Goal: Find contact information: Find contact information

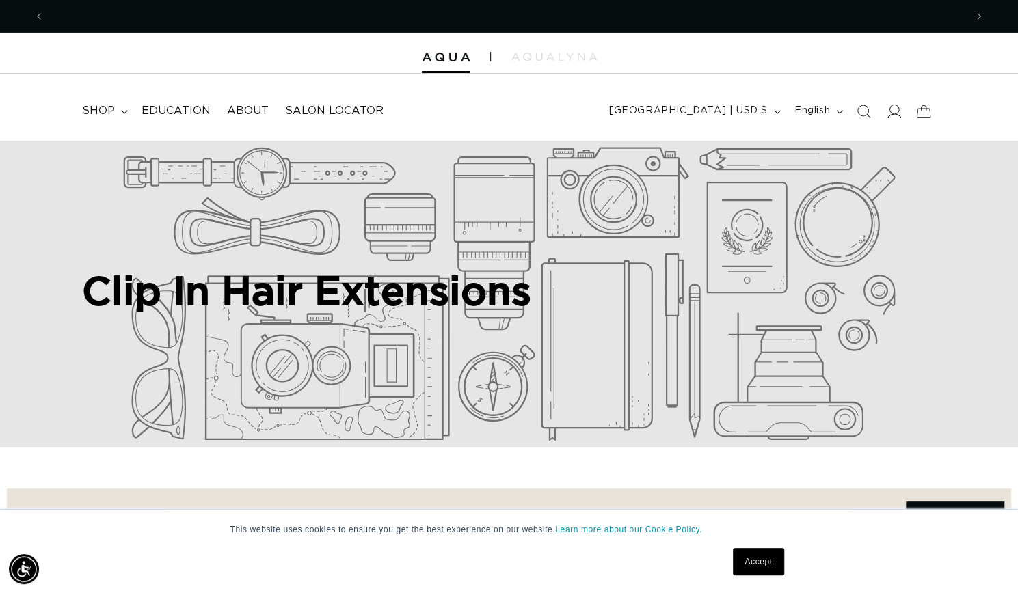
scroll to position [0, 1841]
drag, startPoint x: 884, startPoint y: 100, endPoint x: 898, endPoint y: 116, distance: 20.8
click at [898, 116] on icon at bounding box center [893, 111] width 14 height 14
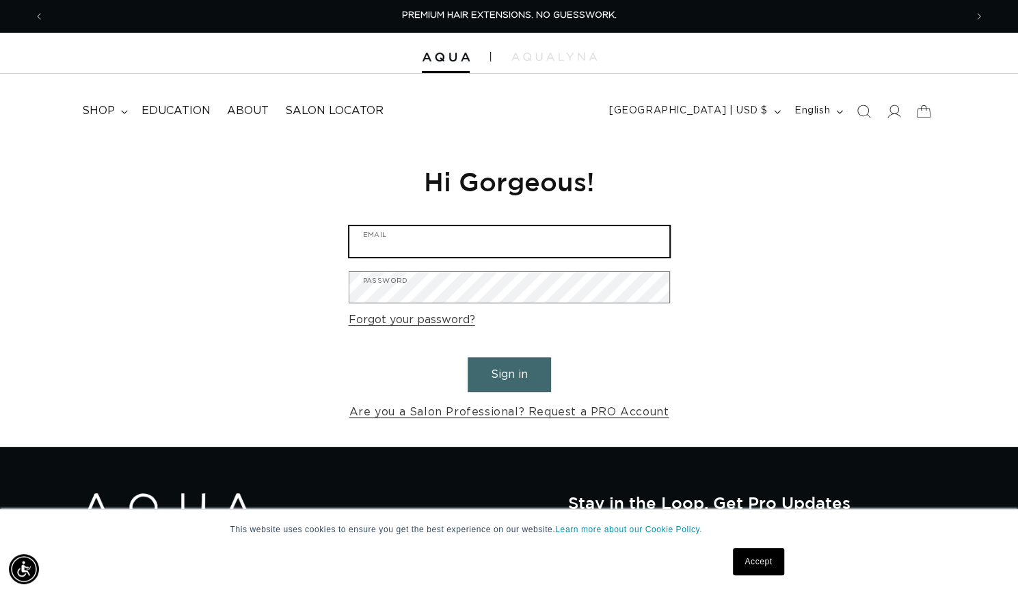
click at [532, 234] on input "Email" at bounding box center [509, 241] width 320 height 31
type input "jacobs.desiree@student.oaklandcc.edu"
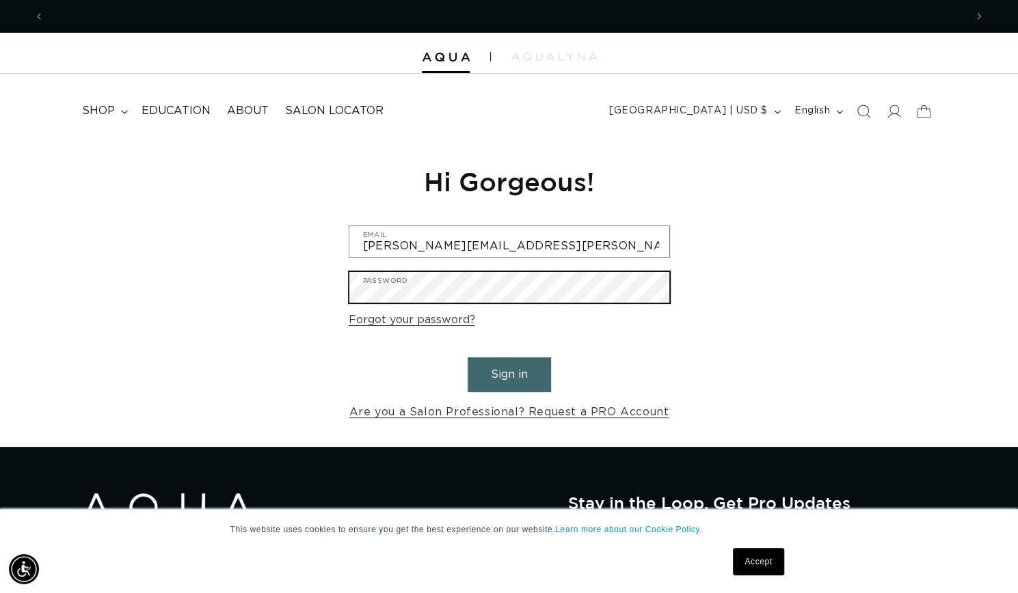
scroll to position [0, 1841]
click at [467, 357] on button "Sign in" at bounding box center [508, 374] width 83 height 35
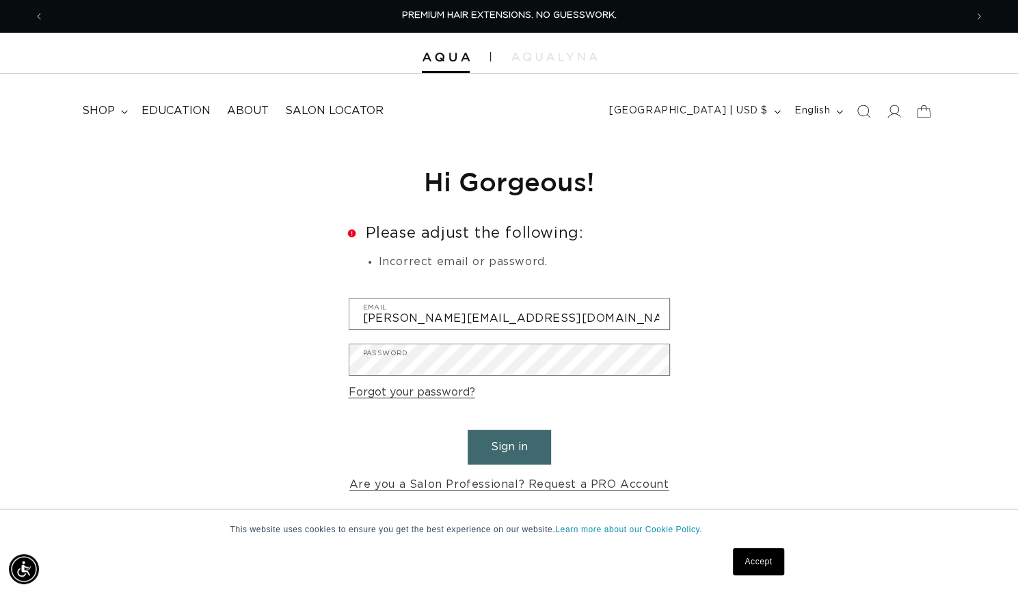
type input "jacobs.desireexo@gmail.com"
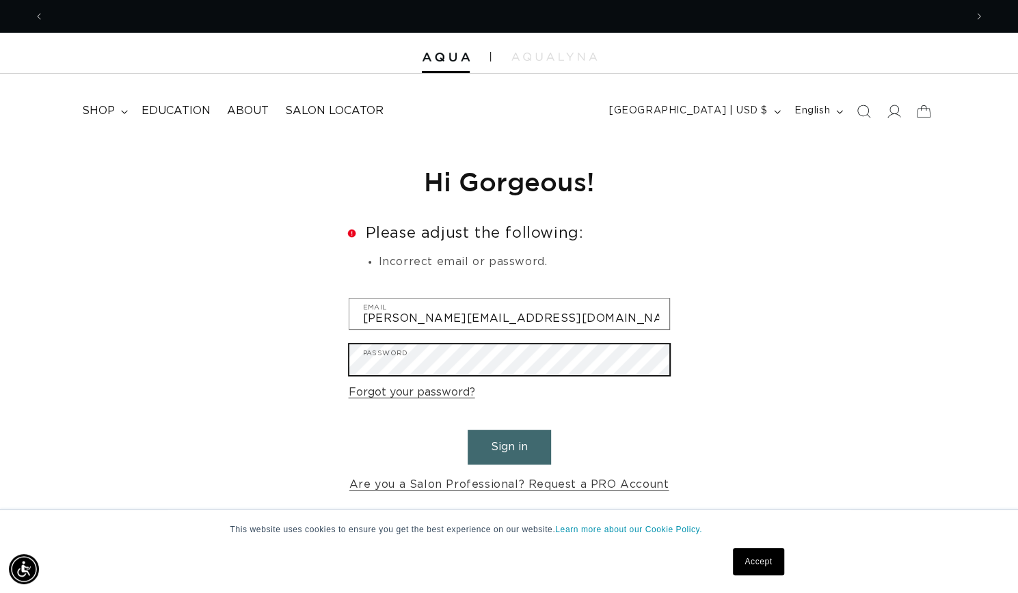
scroll to position [0, 920]
click at [467, 430] on button "Sign in" at bounding box center [508, 447] width 83 height 35
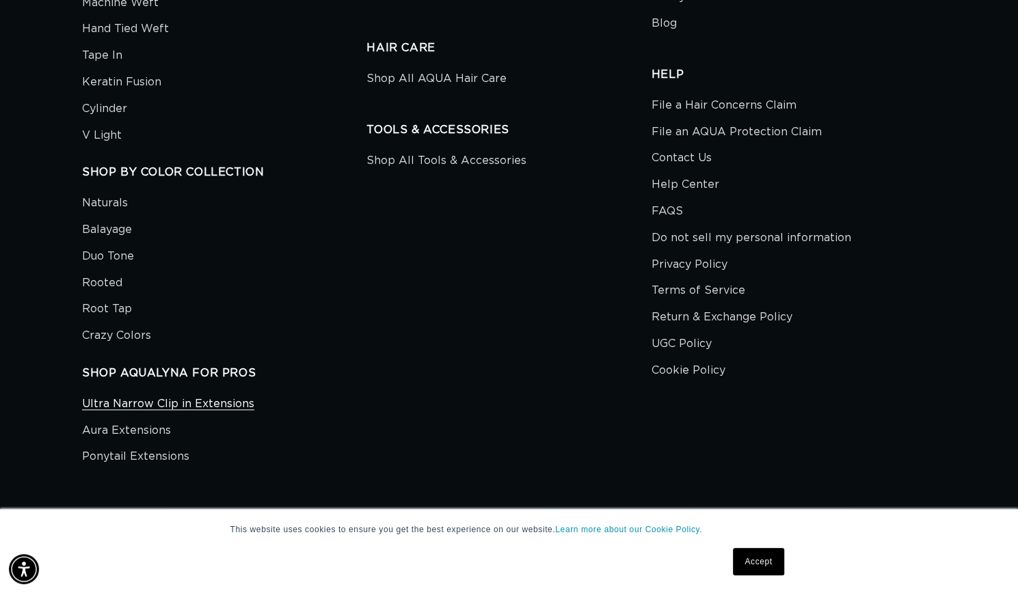
click at [234, 397] on link "Ultra Narrow Clip in Extensions" at bounding box center [168, 405] width 172 height 23
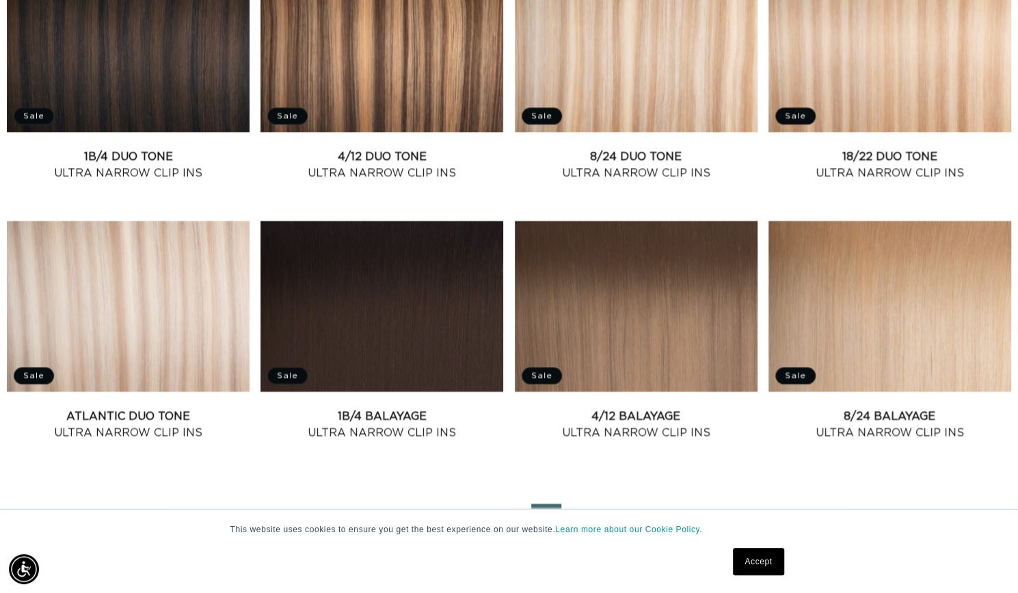
scroll to position [0, 920]
click at [608, 181] on link "8/24 Duo Tone Ultra Narrow Clip Ins" at bounding box center [636, 164] width 243 height 33
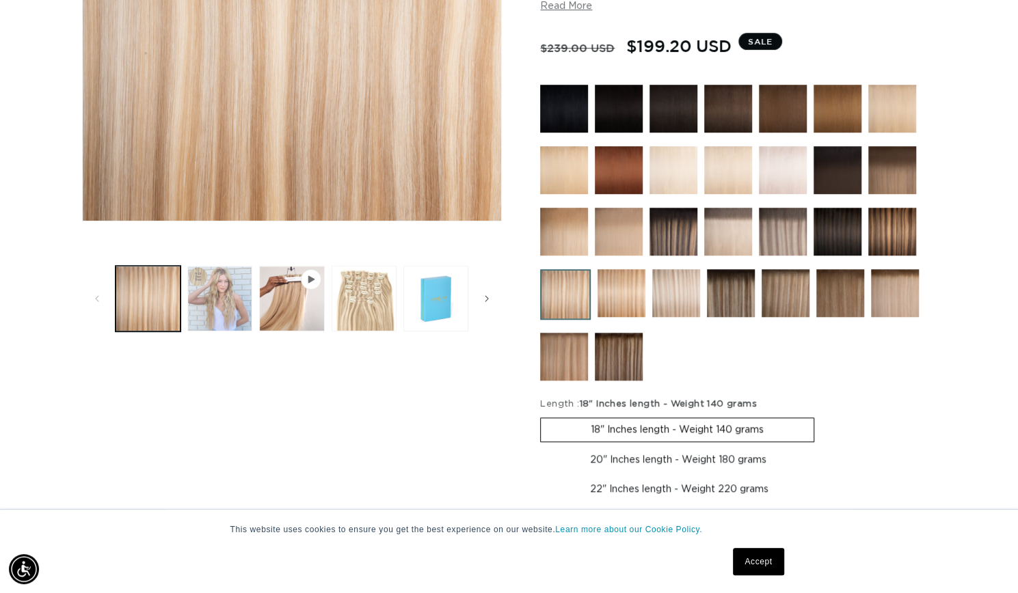
click at [210, 305] on button "Load image 2 in gallery view" at bounding box center [219, 298] width 65 height 65
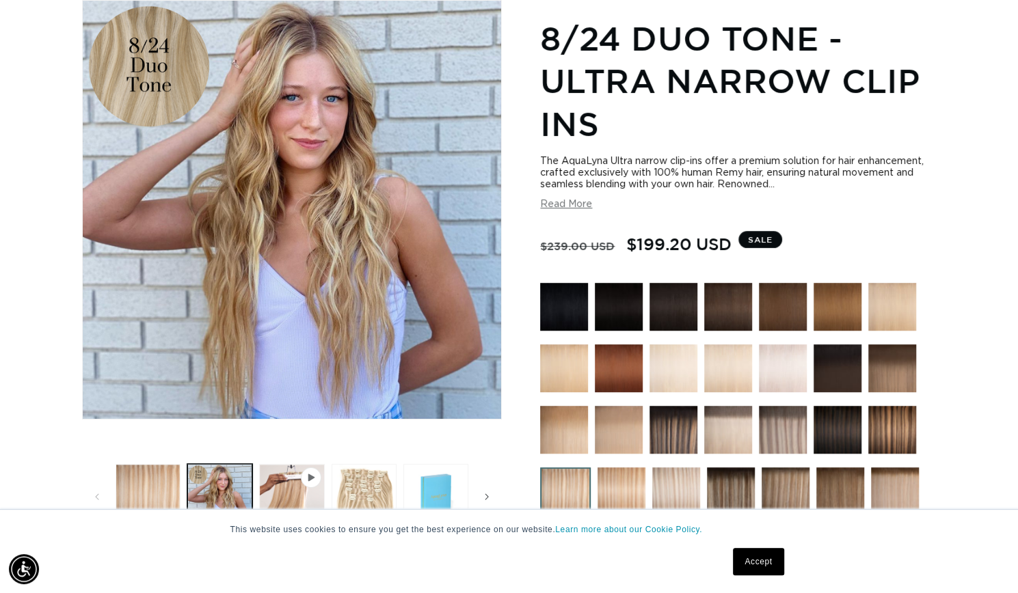
scroll to position [0, 920]
click at [318, 479] on span "Gallery Viewer" at bounding box center [311, 477] width 21 height 21
click at [280, 501] on button "Play video 1 in gallery view" at bounding box center [291, 496] width 65 height 65
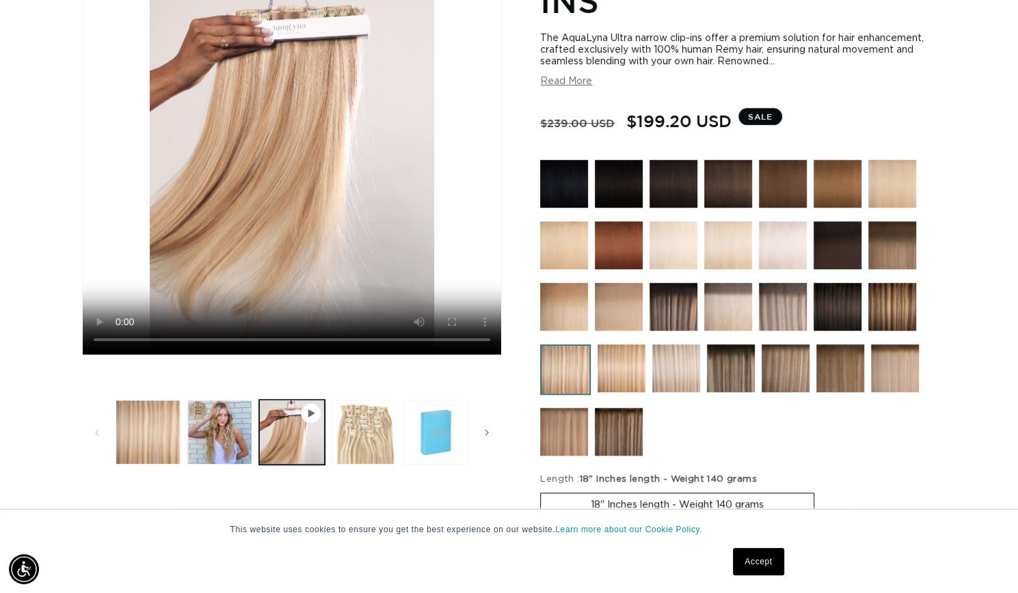
scroll to position [0, 920]
click at [578, 297] on img at bounding box center [564, 307] width 48 height 48
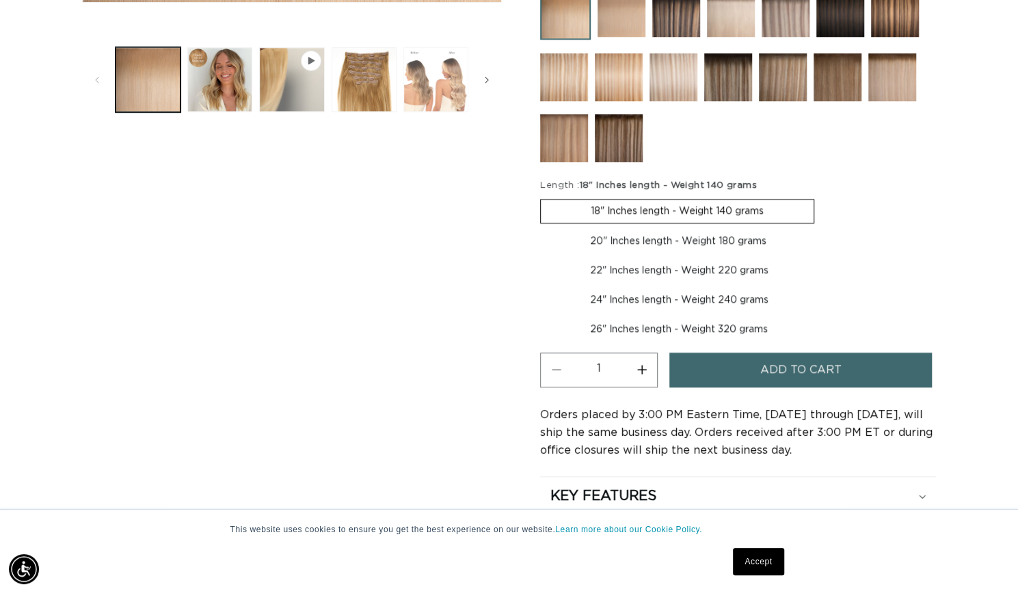
click at [422, 107] on button "Load image 4 in gallery view" at bounding box center [435, 79] width 65 height 65
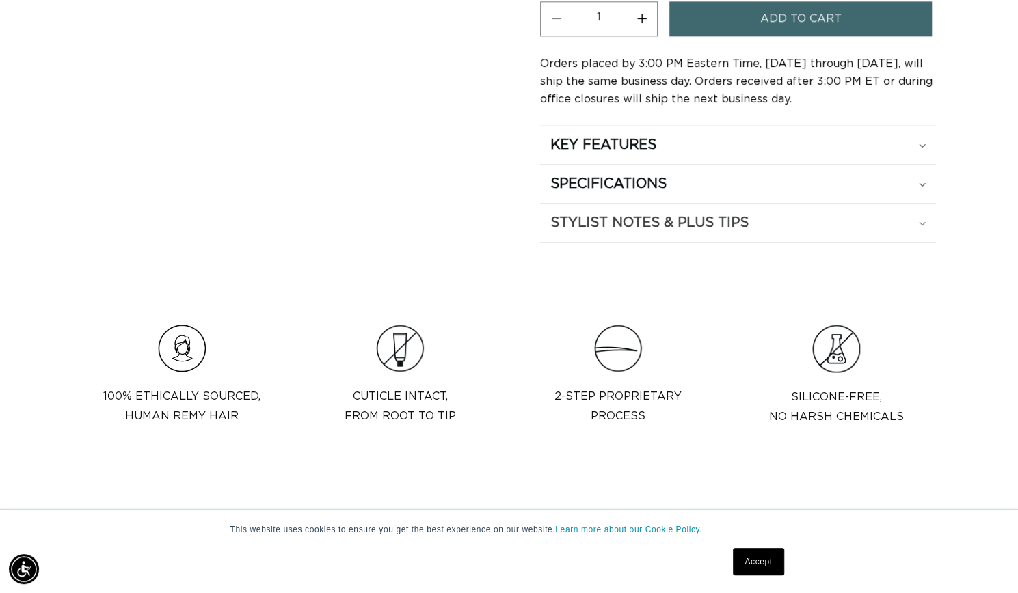
click at [607, 204] on summary "STYLIST NOTES & PLUS TIPS" at bounding box center [738, 223] width 396 height 38
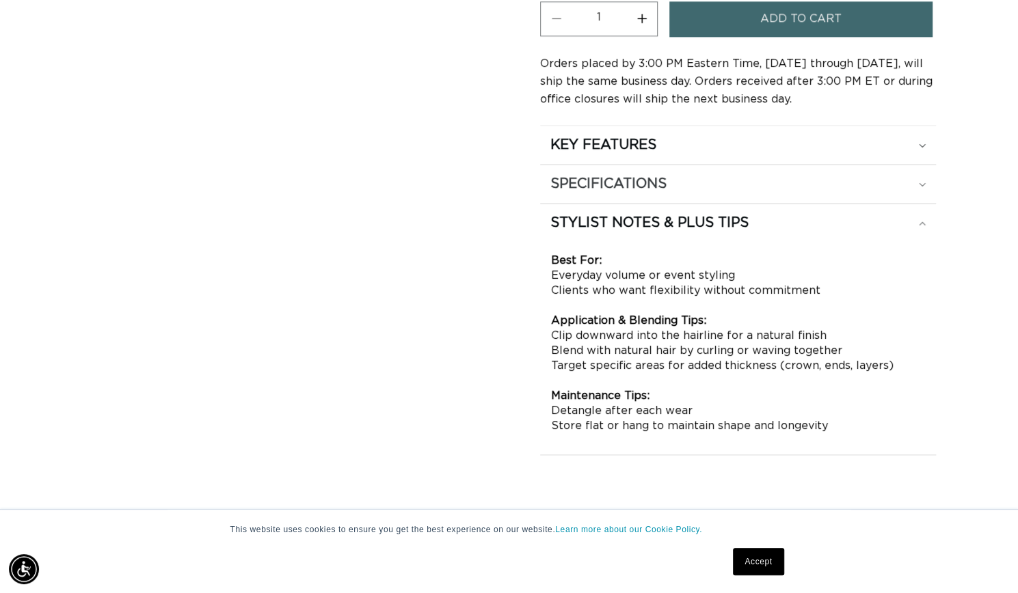
click at [605, 184] on h2 "SPECIFICATIONS" at bounding box center [608, 184] width 116 height 18
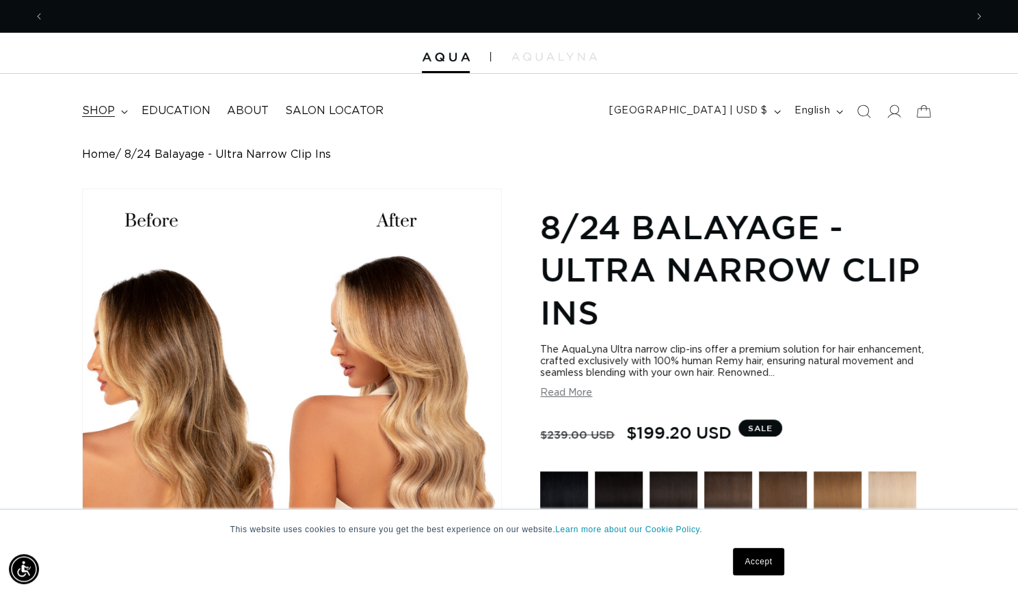
click at [99, 109] on span "shop" at bounding box center [98, 111] width 33 height 14
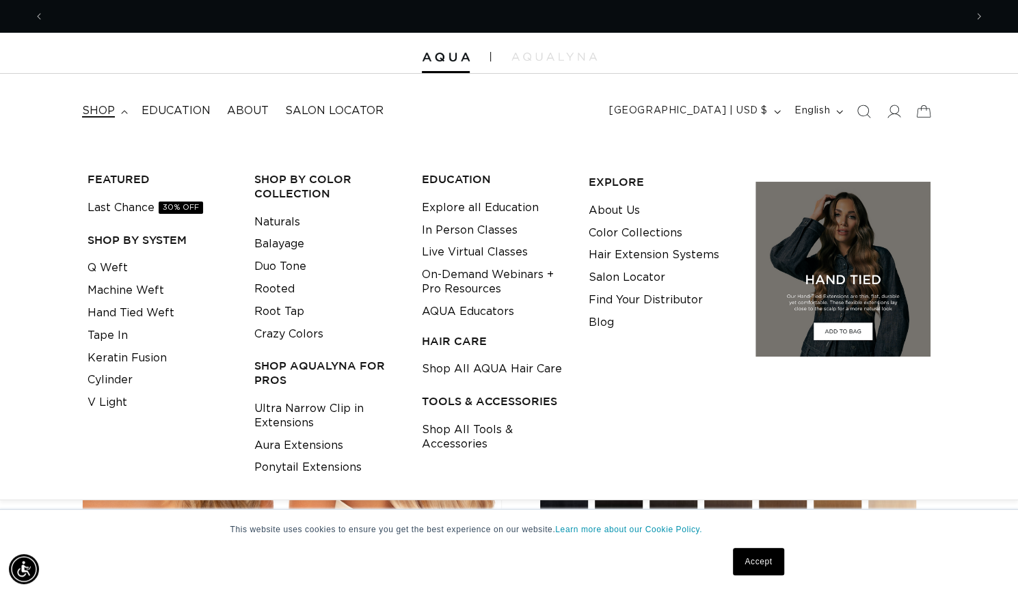
scroll to position [0, 1841]
click at [595, 295] on link "Find Your Distributor" at bounding box center [645, 300] width 114 height 23
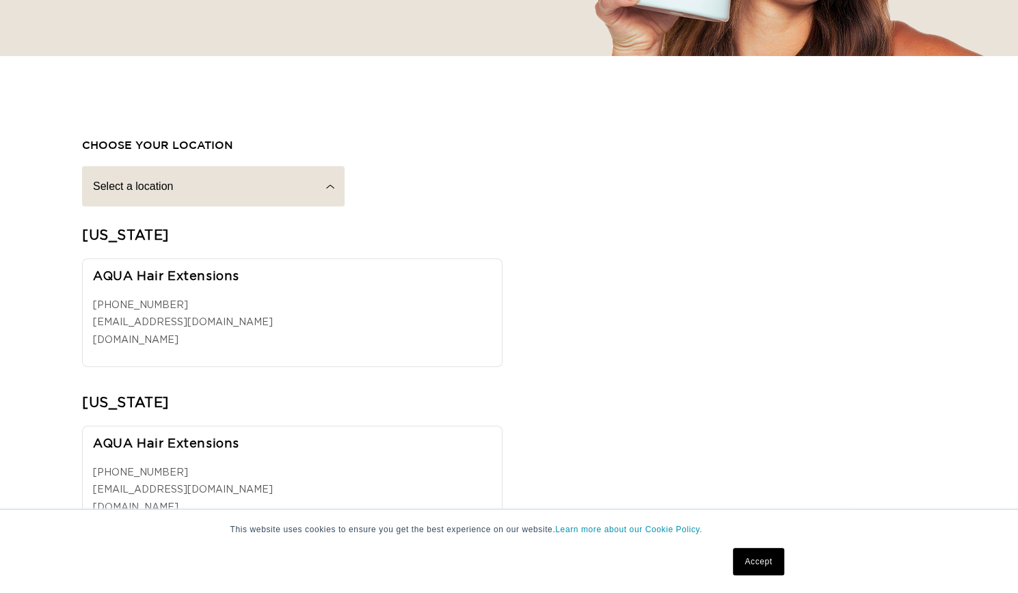
click at [228, 204] on select "Select a location [US_STATE] [US_STATE] [US_STATE] [US_STATE] [US_STATE] [GEOGR…" at bounding box center [213, 186] width 262 height 40
select select "[US_STATE]"
click at [82, 166] on select "Select a location [US_STATE] [US_STATE] [US_STATE] [US_STATE] [US_STATE] [GEOGR…" at bounding box center [213, 186] width 262 height 40
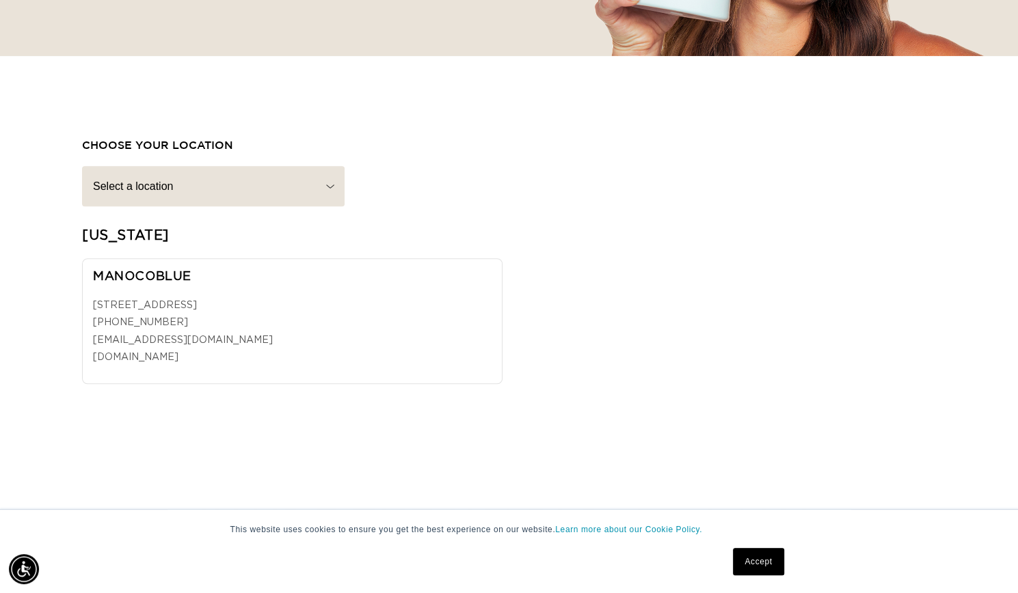
scroll to position [0, 1841]
click at [286, 292] on div "MANOCOBLUE [STREET_ADDRESS] [PHONE_NUMBER] [EMAIL_ADDRESS][DOMAIN_NAME] [DOMAIN…" at bounding box center [292, 321] width 420 height 126
click at [178, 349] on p "[STREET_ADDRESS] [PHONE_NUMBER] [EMAIL_ADDRESS][DOMAIN_NAME] [DOMAIN_NAME]" at bounding box center [292, 331] width 398 height 69
click at [167, 356] on link "[DOMAIN_NAME]" at bounding box center [135, 358] width 85 height 10
